Goal: Ask a question

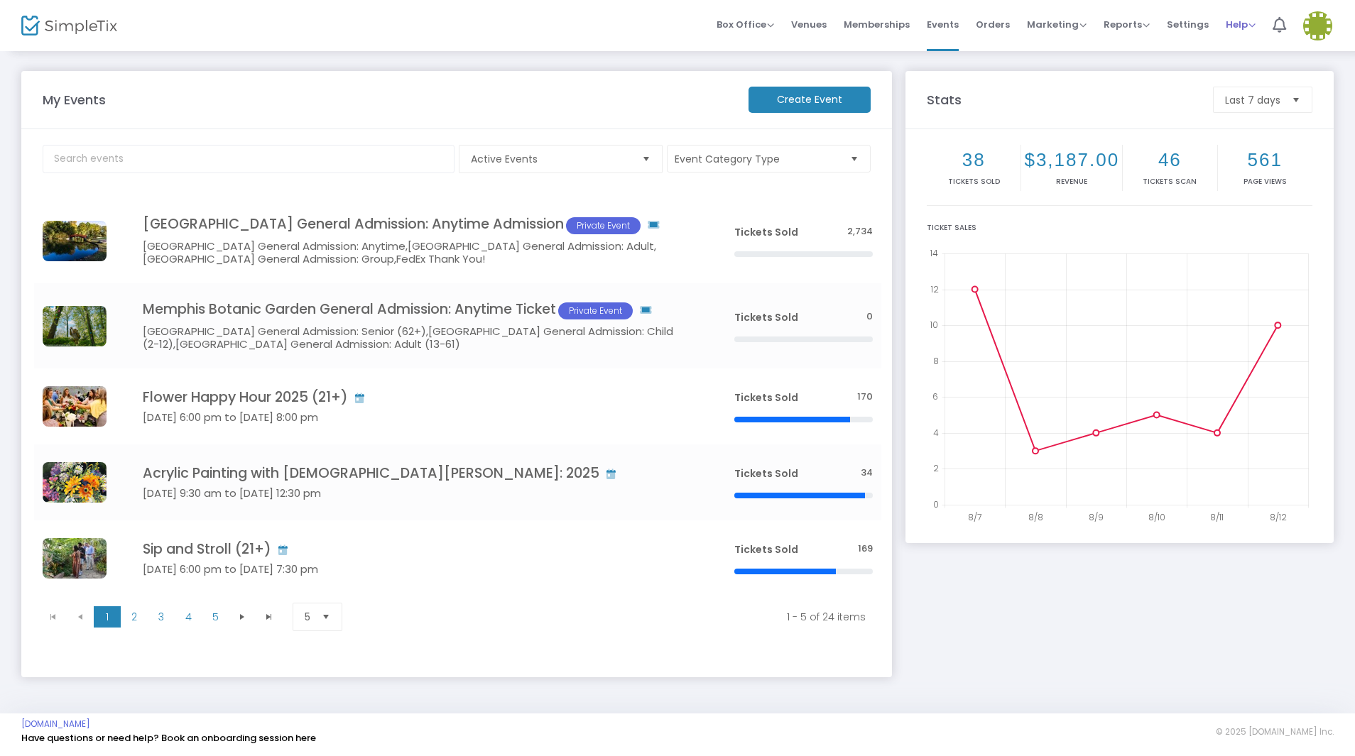
click at [1234, 23] on span "Help" at bounding box center [1241, 24] width 30 height 13
